Goal: Information Seeking & Learning: Learn about a topic

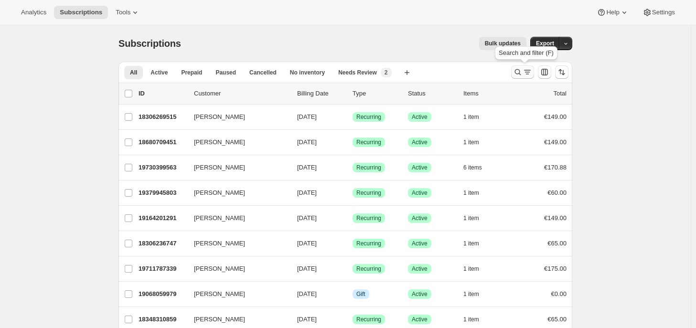
click at [519, 71] on icon "Search and filter results" at bounding box center [518, 72] width 10 height 10
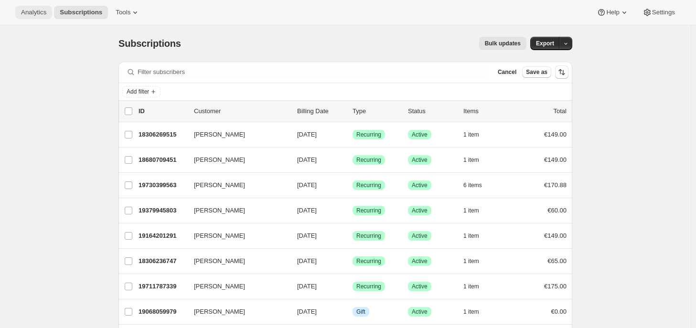
click at [34, 14] on span "Analytics" at bounding box center [33, 13] width 25 height 8
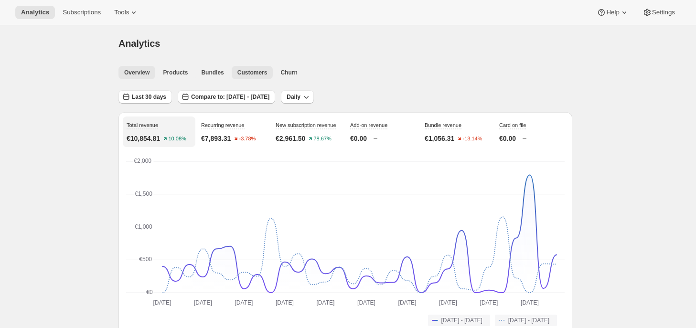
click at [241, 77] on button "Customers" at bounding box center [253, 72] width 42 height 13
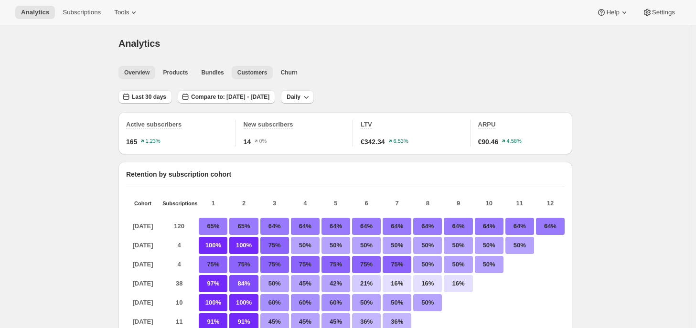
click at [147, 74] on span "Overview" at bounding box center [136, 73] width 25 height 8
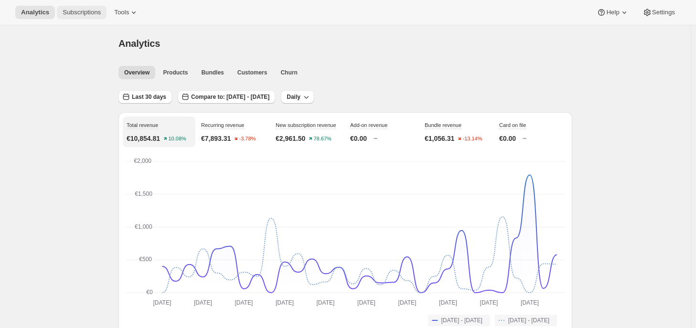
click at [84, 16] on span "Subscriptions" at bounding box center [82, 13] width 38 height 8
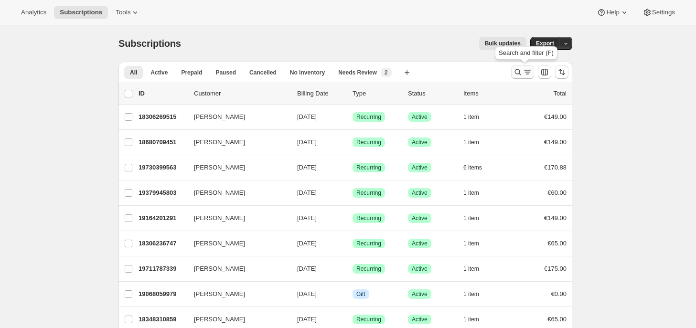
click at [522, 75] on icon "Search and filter results" at bounding box center [518, 72] width 10 height 10
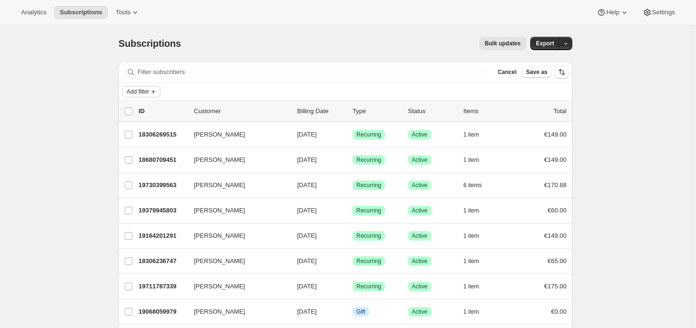
click at [149, 90] on span "Add filter" at bounding box center [138, 92] width 22 height 8
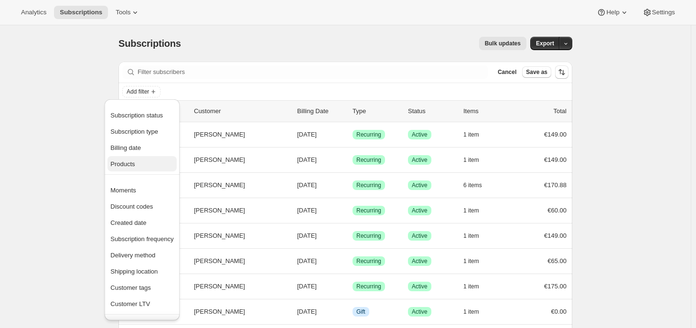
click at [133, 162] on span "Products" at bounding box center [122, 163] width 24 height 7
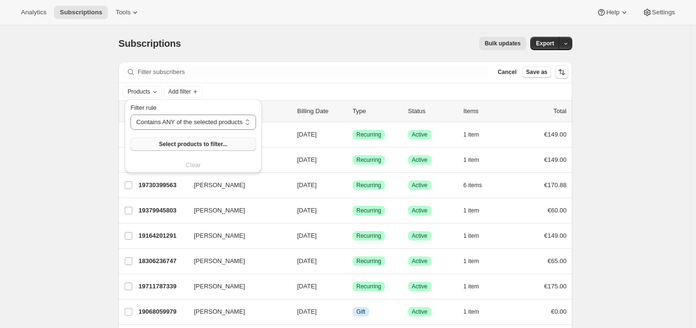
click at [188, 145] on span "Select products to filter..." at bounding box center [193, 144] width 68 height 8
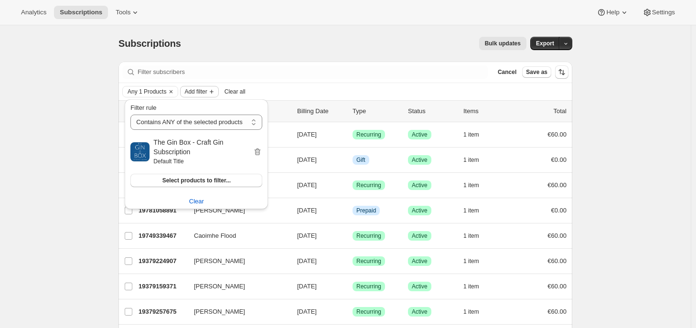
click at [194, 91] on span "Add filter" at bounding box center [195, 92] width 22 height 8
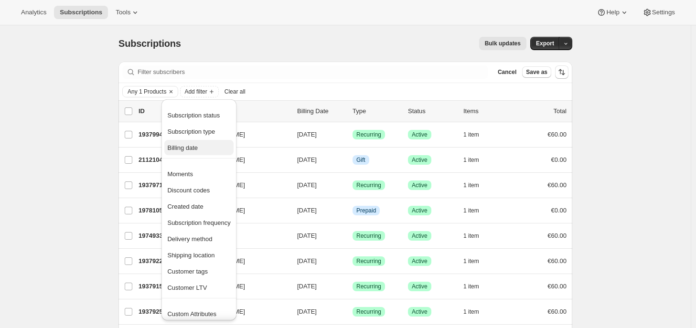
click at [207, 142] on button "Billing date" at bounding box center [198, 147] width 69 height 15
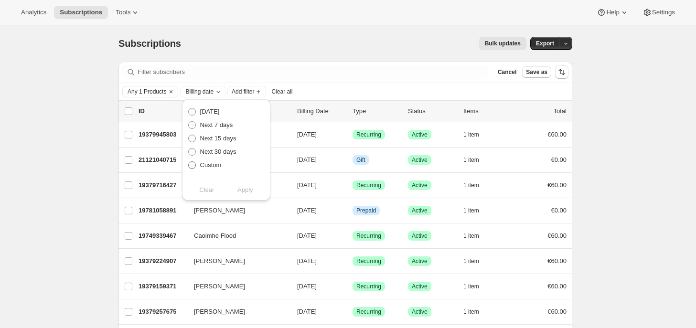
click at [211, 167] on span "Custom" at bounding box center [210, 164] width 21 height 7
click at [189, 162] on input "Custom" at bounding box center [188, 161] width 0 height 0
radio input "true"
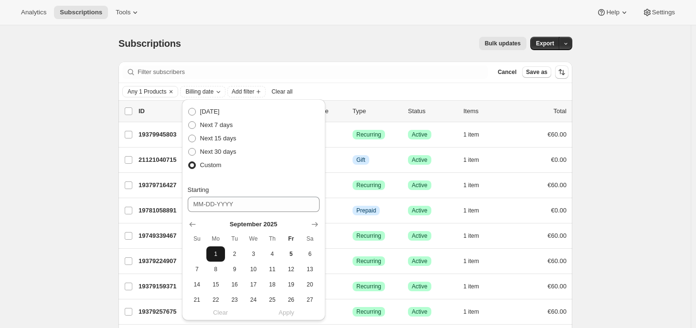
click at [209, 255] on button "1" at bounding box center [215, 253] width 19 height 15
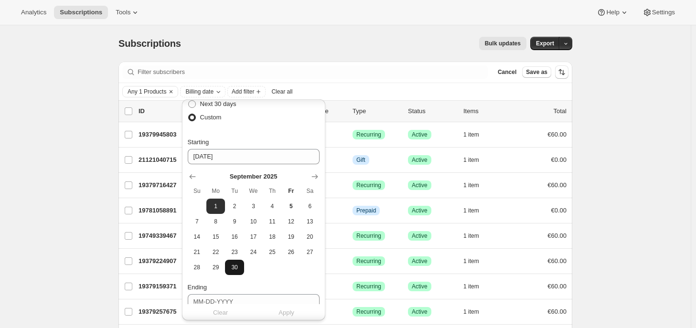
click at [234, 271] on button "30" at bounding box center [234, 267] width 19 height 15
click at [215, 200] on button "1" at bounding box center [215, 206] width 19 height 15
type input "[DATE]"
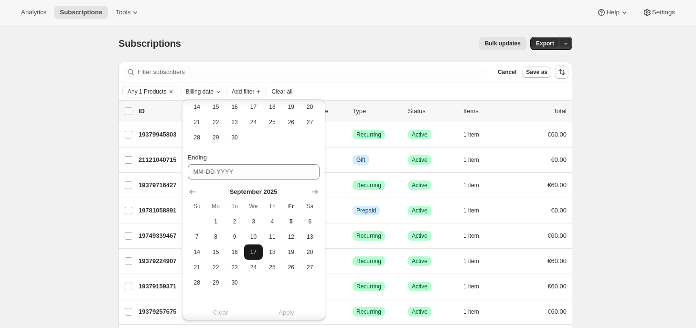
scroll to position [184, 0]
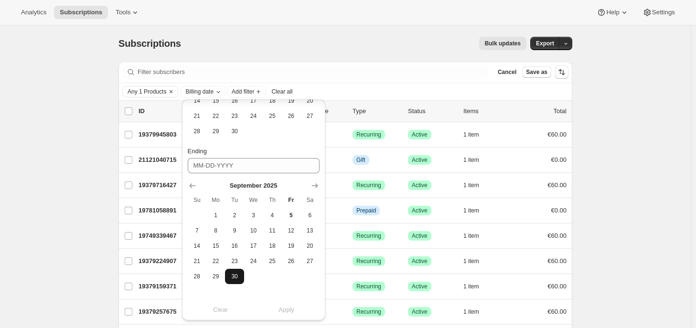
click at [236, 276] on span "30" at bounding box center [234, 277] width 11 height 8
type input "[DATE]"
click at [292, 313] on span "Apply" at bounding box center [286, 310] width 16 height 10
click at [640, 153] on div "Subscriptions. This page is ready Subscriptions Bulk updates More actions Bulk …" at bounding box center [345, 239] width 690 height 428
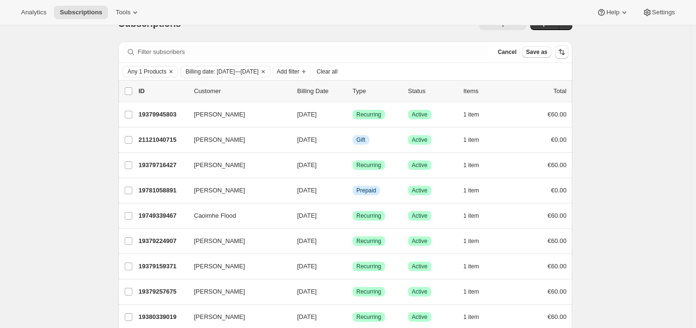
scroll to position [0, 0]
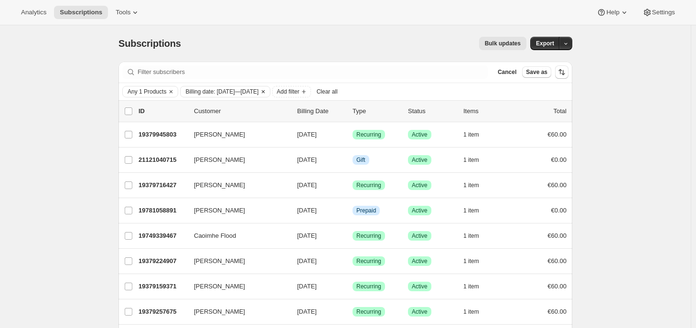
click at [231, 92] on span "Billing date: [DATE]—[DATE]" at bounding box center [221, 92] width 73 height 8
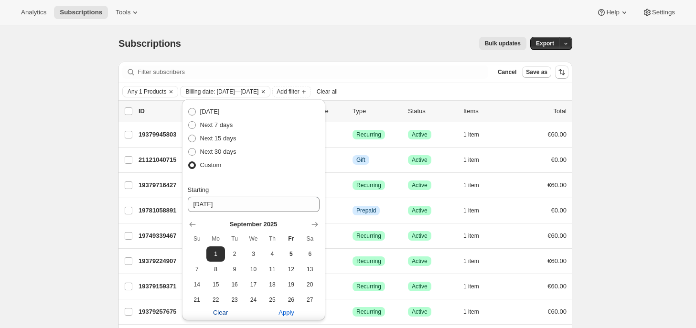
click at [225, 312] on span "Clear" at bounding box center [220, 313] width 15 height 10
radio input "false"
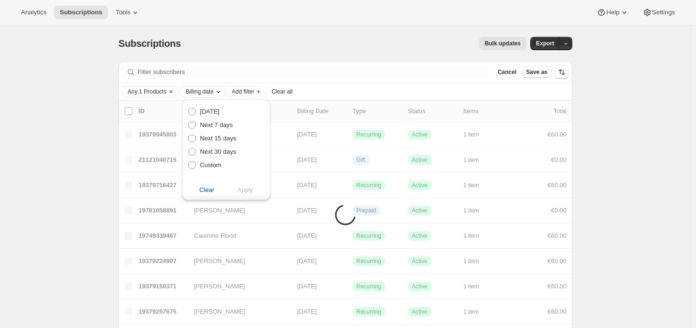
click at [220, 90] on icon "Billing date" at bounding box center [218, 92] width 8 height 8
click at [363, 86] on div "Any 1 Products Billing date Add filter Clear all" at bounding box center [345, 91] width 446 height 11
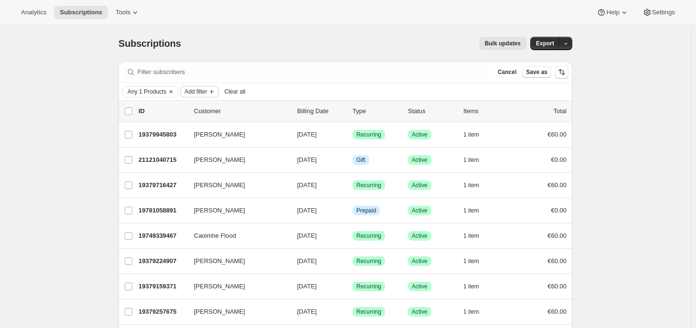
click at [210, 89] on icon "Add filter" at bounding box center [212, 92] width 8 height 8
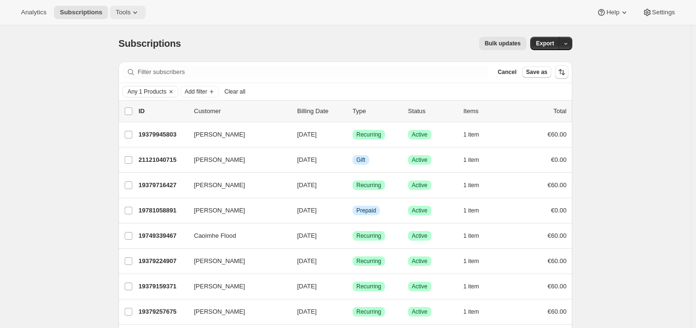
click at [130, 15] on icon at bounding box center [135, 13] width 10 height 10
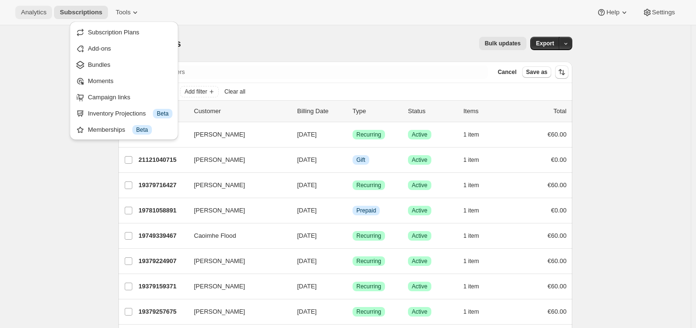
click at [38, 12] on span "Analytics" at bounding box center [33, 13] width 25 height 8
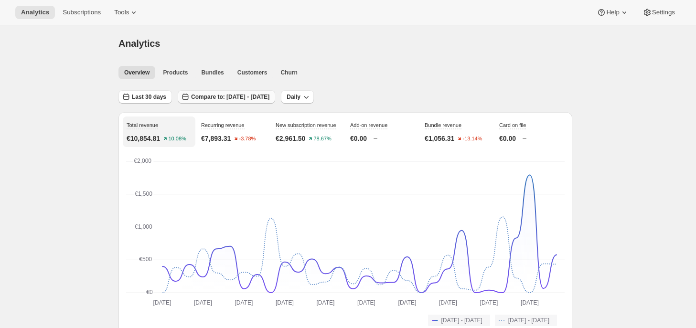
click at [221, 98] on span "Compare to: [DATE] - [DATE]" at bounding box center [230, 97] width 78 height 8
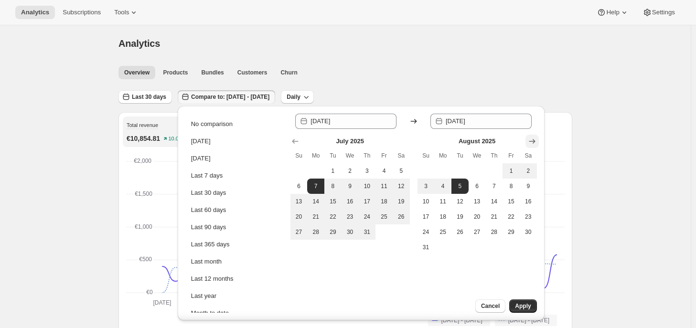
click at [531, 143] on icon "Show next month, September 2025" at bounding box center [532, 142] width 10 height 10
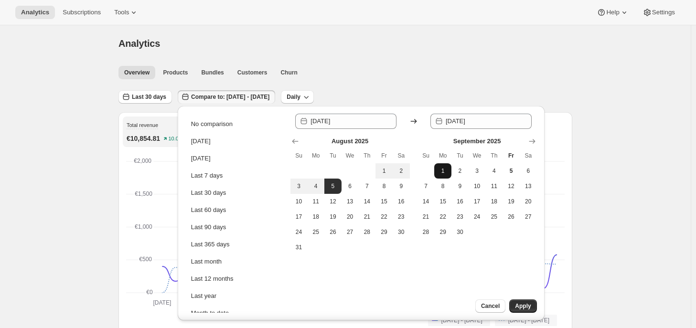
click at [441, 170] on span "1" at bounding box center [443, 171] width 10 height 8
type input "[DATE]"
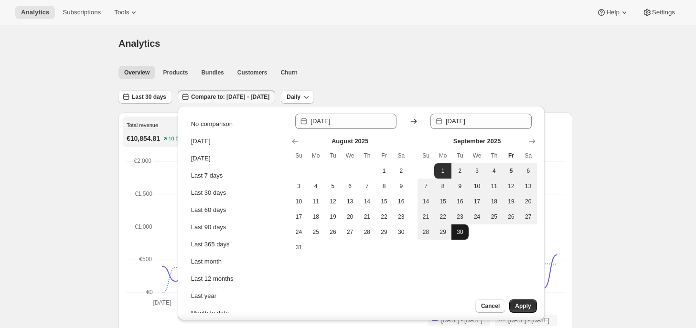
click at [461, 233] on span "30" at bounding box center [460, 232] width 10 height 8
type input "[DATE]"
click at [520, 302] on button "Apply" at bounding box center [522, 305] width 27 height 13
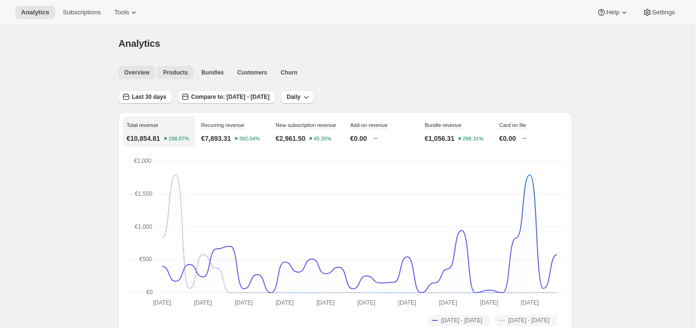
click at [177, 76] on button "Products" at bounding box center [175, 72] width 36 height 13
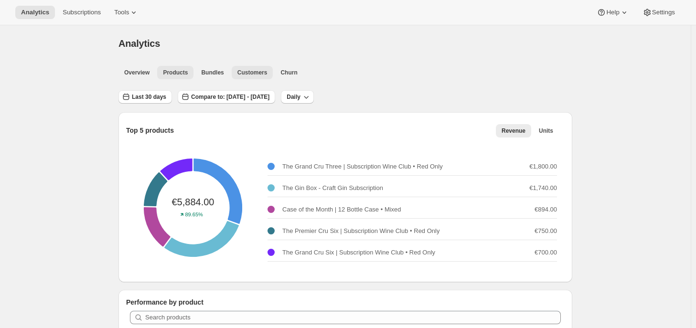
click at [244, 76] on button "Customers" at bounding box center [253, 72] width 42 height 13
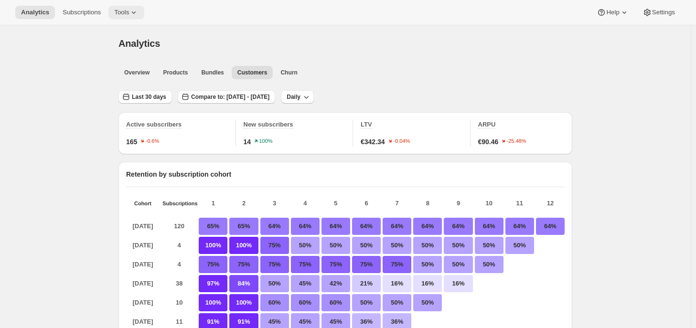
click at [123, 15] on span "Tools" at bounding box center [121, 13] width 15 height 8
